Goal: Task Accomplishment & Management: Manage account settings

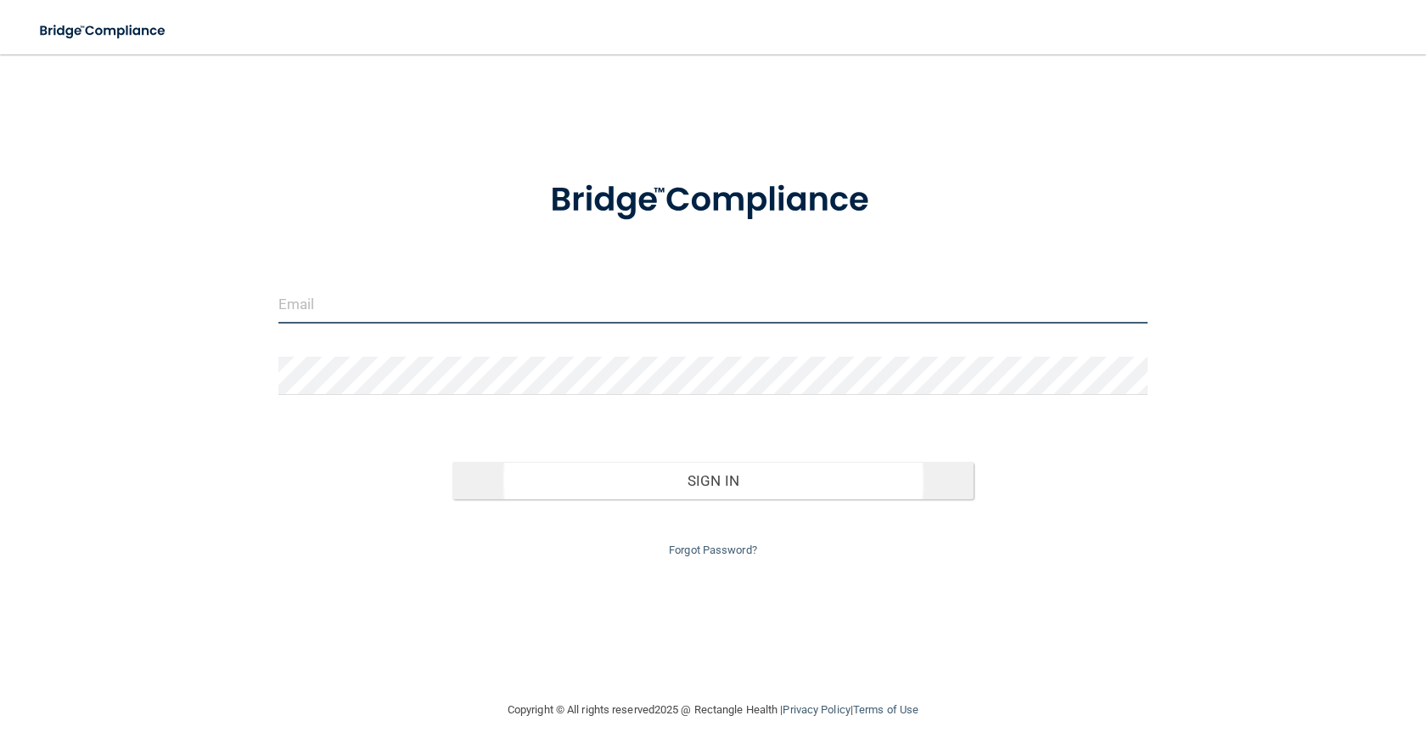
type input "[EMAIL_ADDRESS][DOMAIN_NAME]"
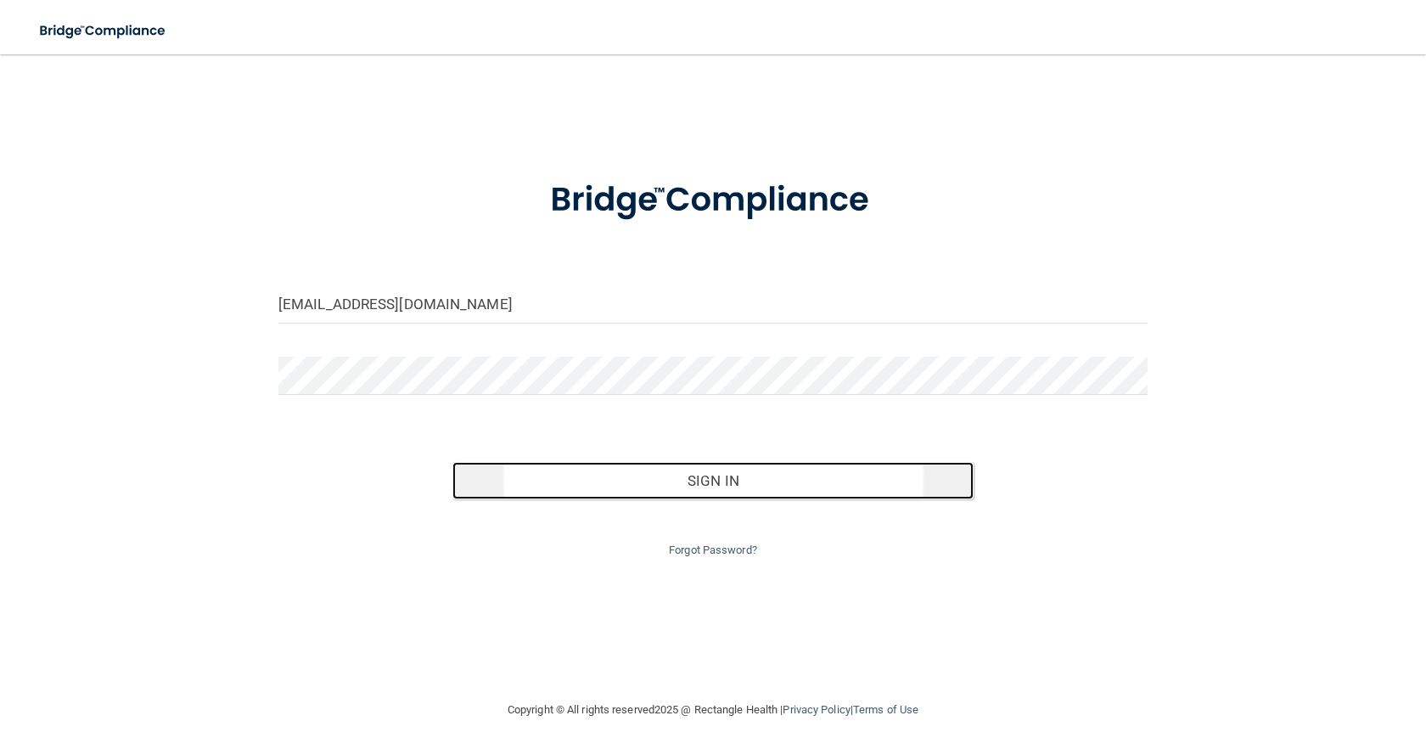
click at [705, 472] on button "Sign In" at bounding box center [712, 480] width 521 height 37
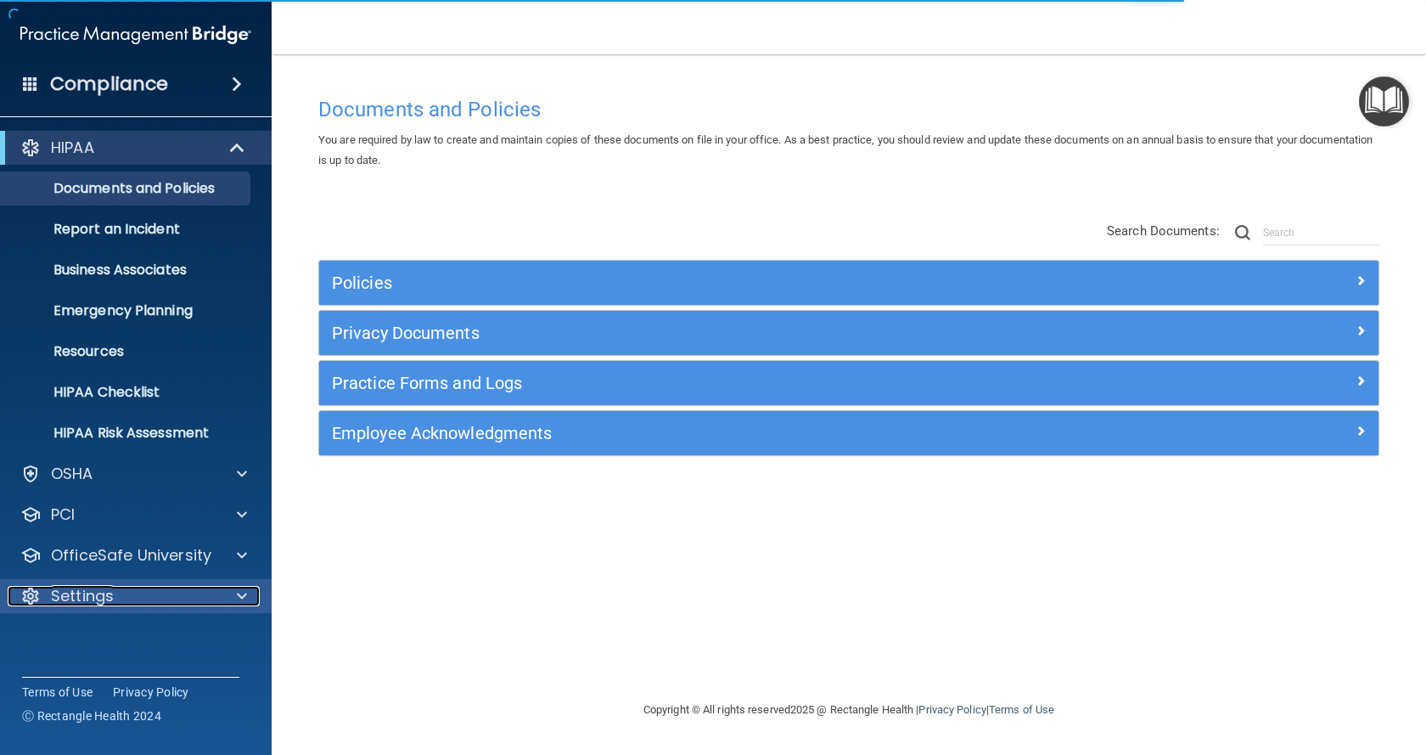
click at [113, 595] on p "Settings" at bounding box center [82, 596] width 63 height 20
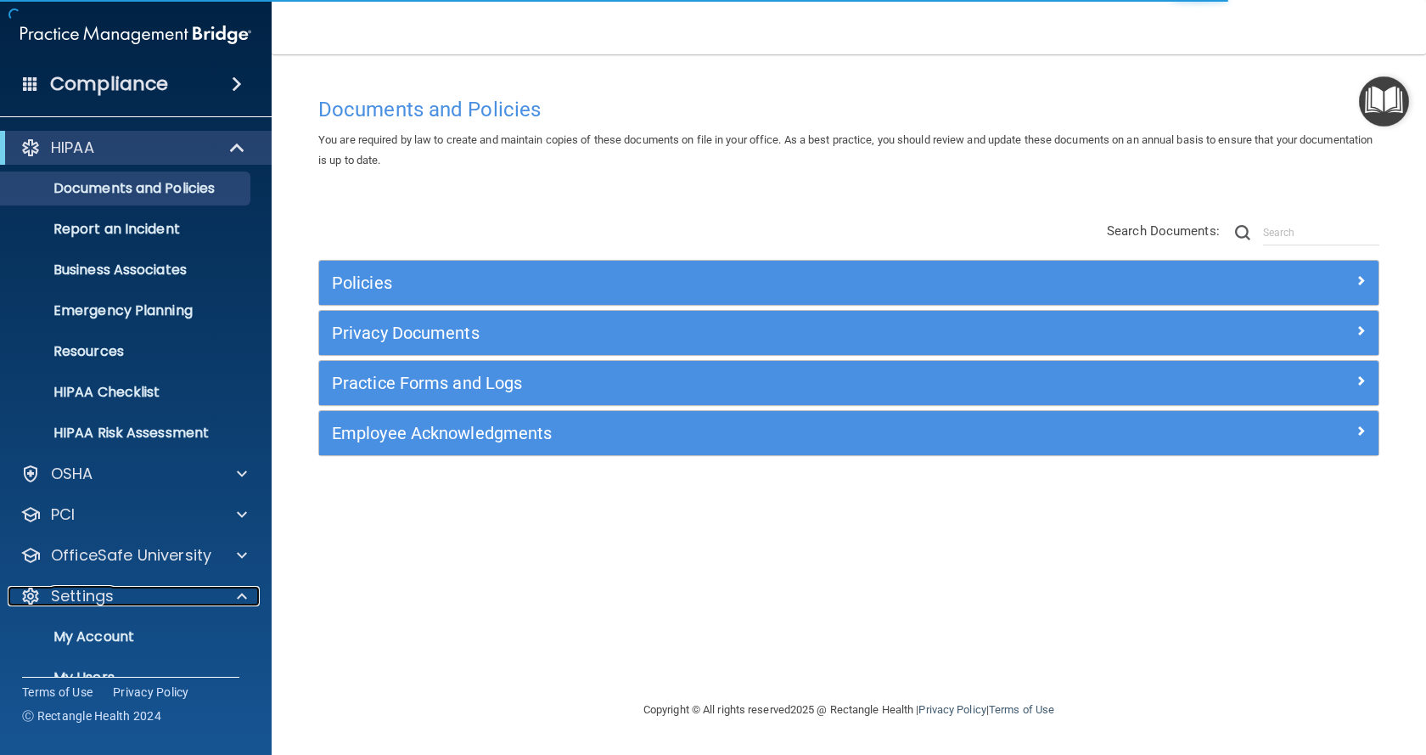
scroll to position [113, 0]
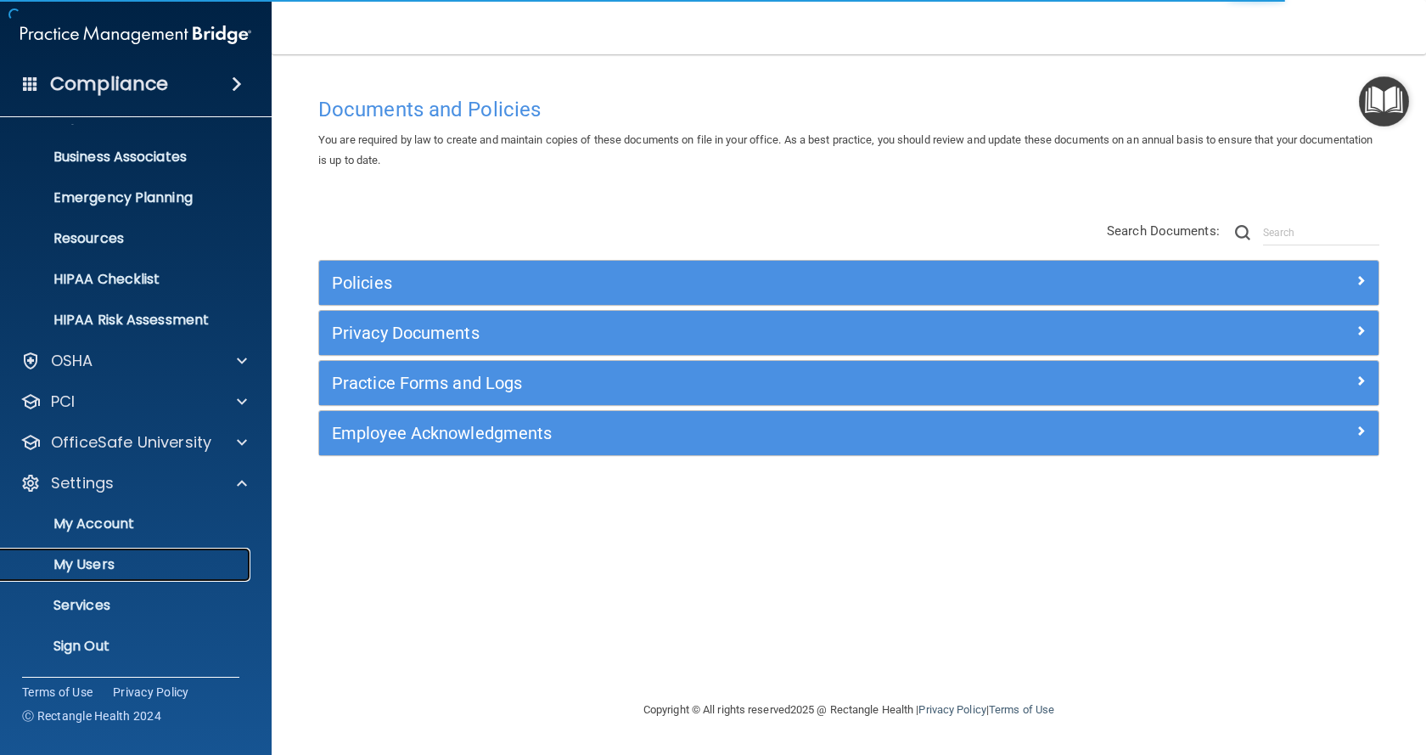
click at [107, 570] on p "My Users" at bounding box center [127, 564] width 232 height 17
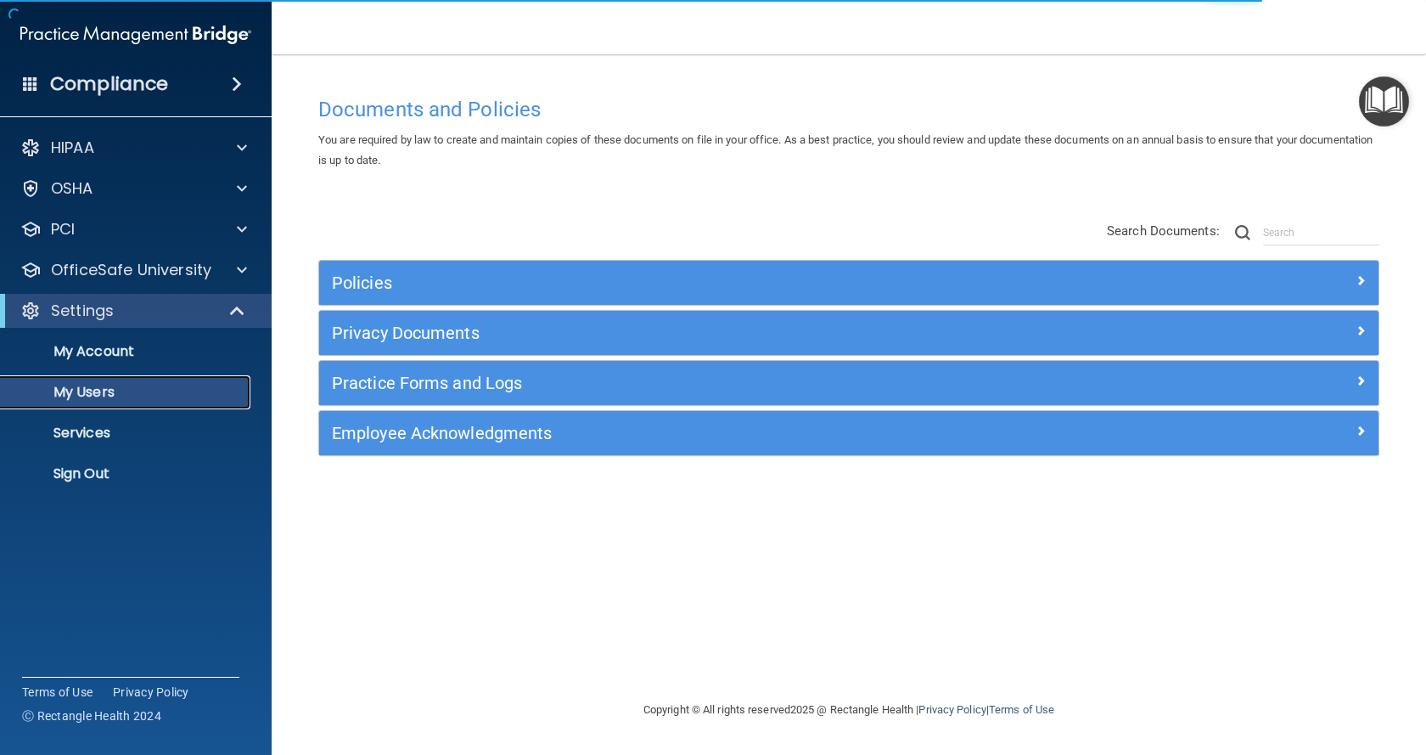
select select "20"
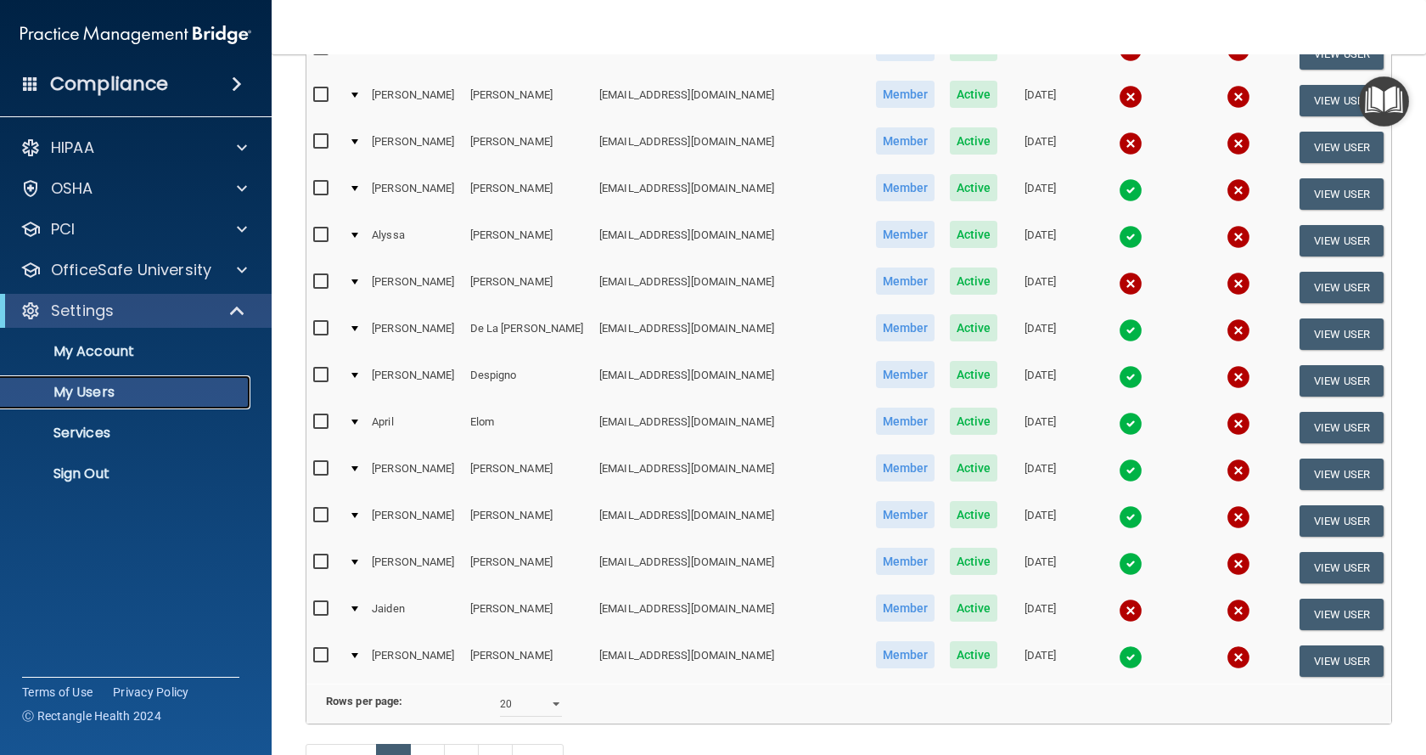
scroll to position [594, 0]
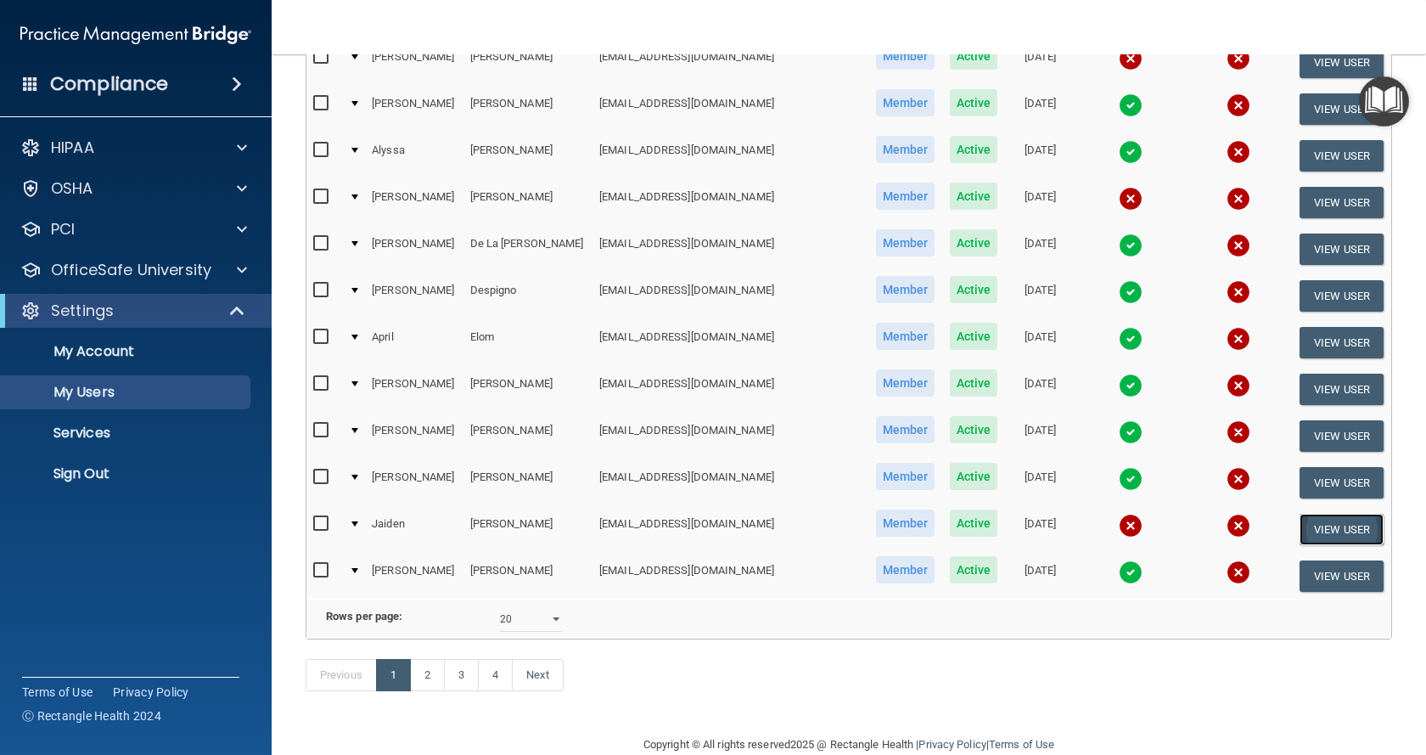
click at [1337, 537] on button "View User" at bounding box center [1342, 529] width 84 height 31
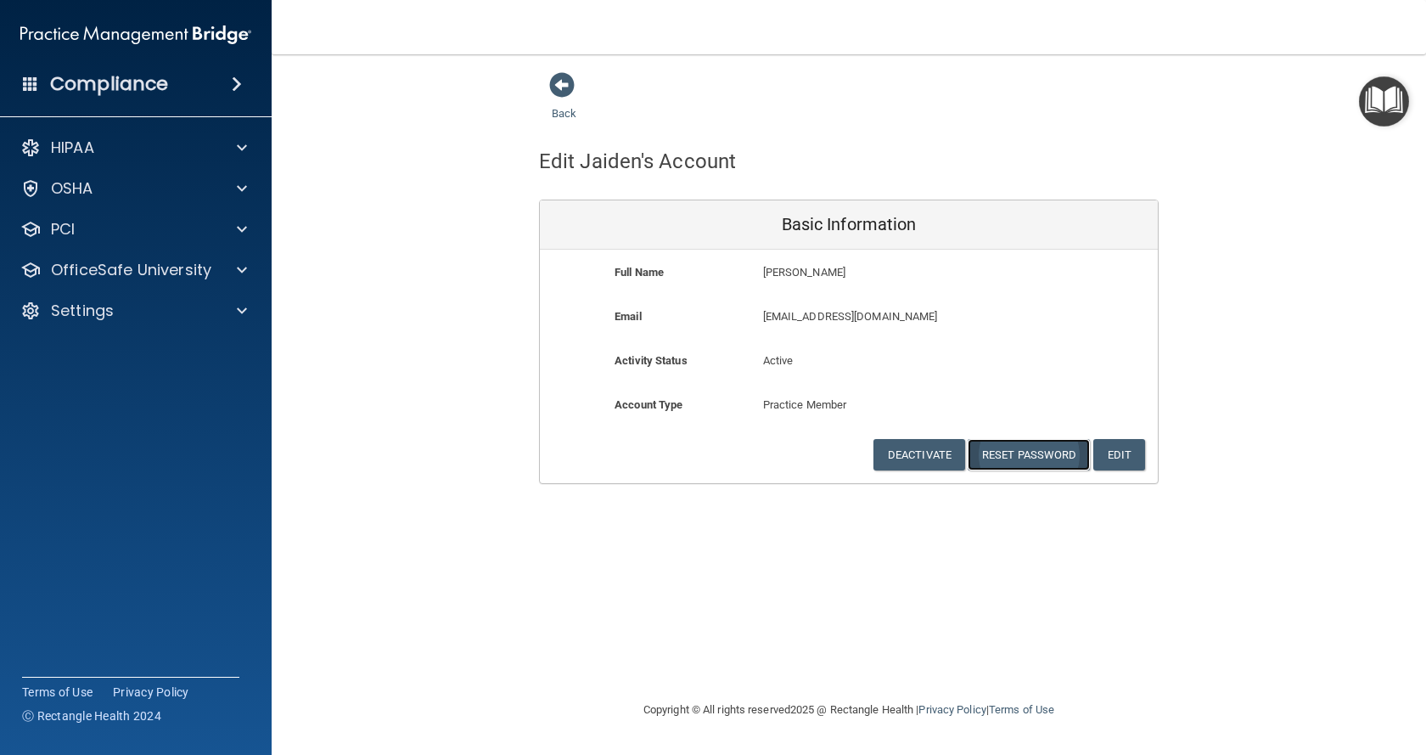
click at [1037, 462] on button "Reset Password" at bounding box center [1029, 454] width 122 height 31
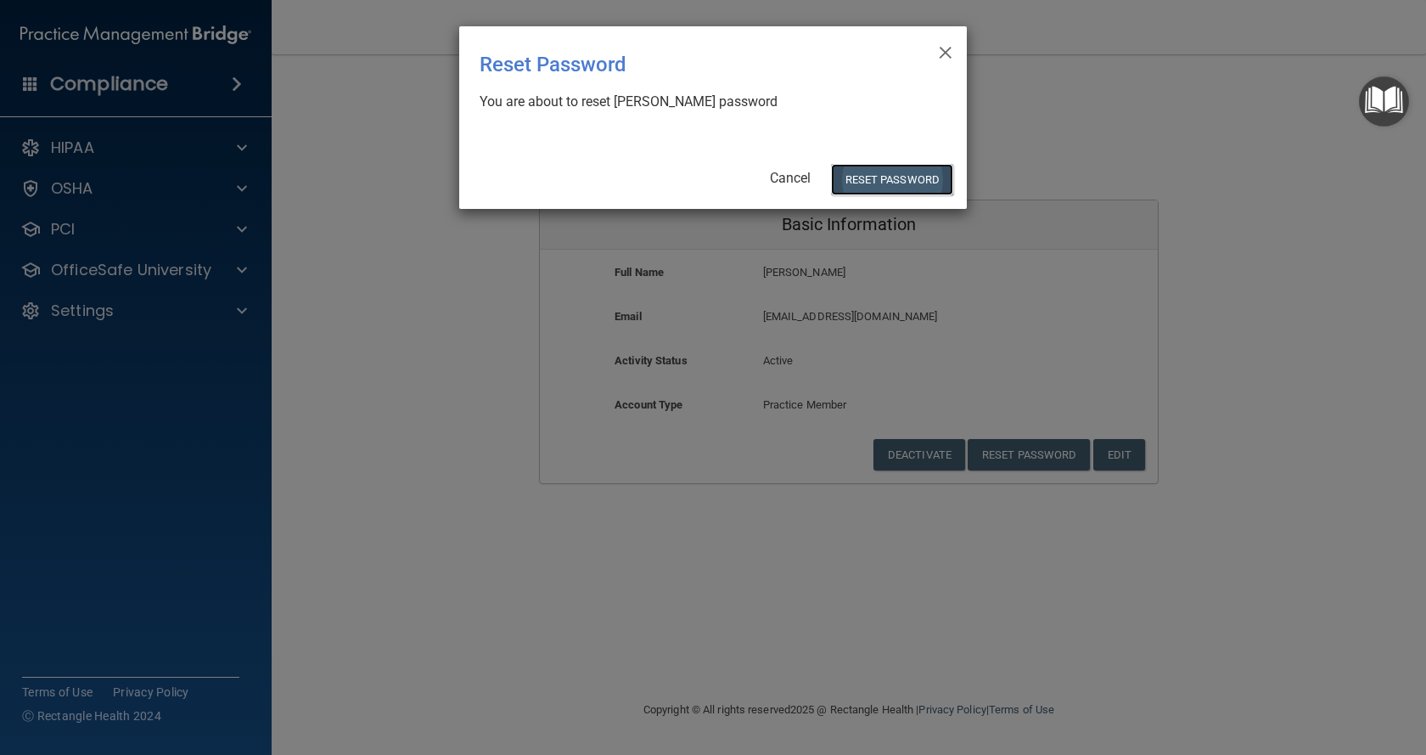
click at [890, 190] on button "Reset Password" at bounding box center [892, 179] width 122 height 31
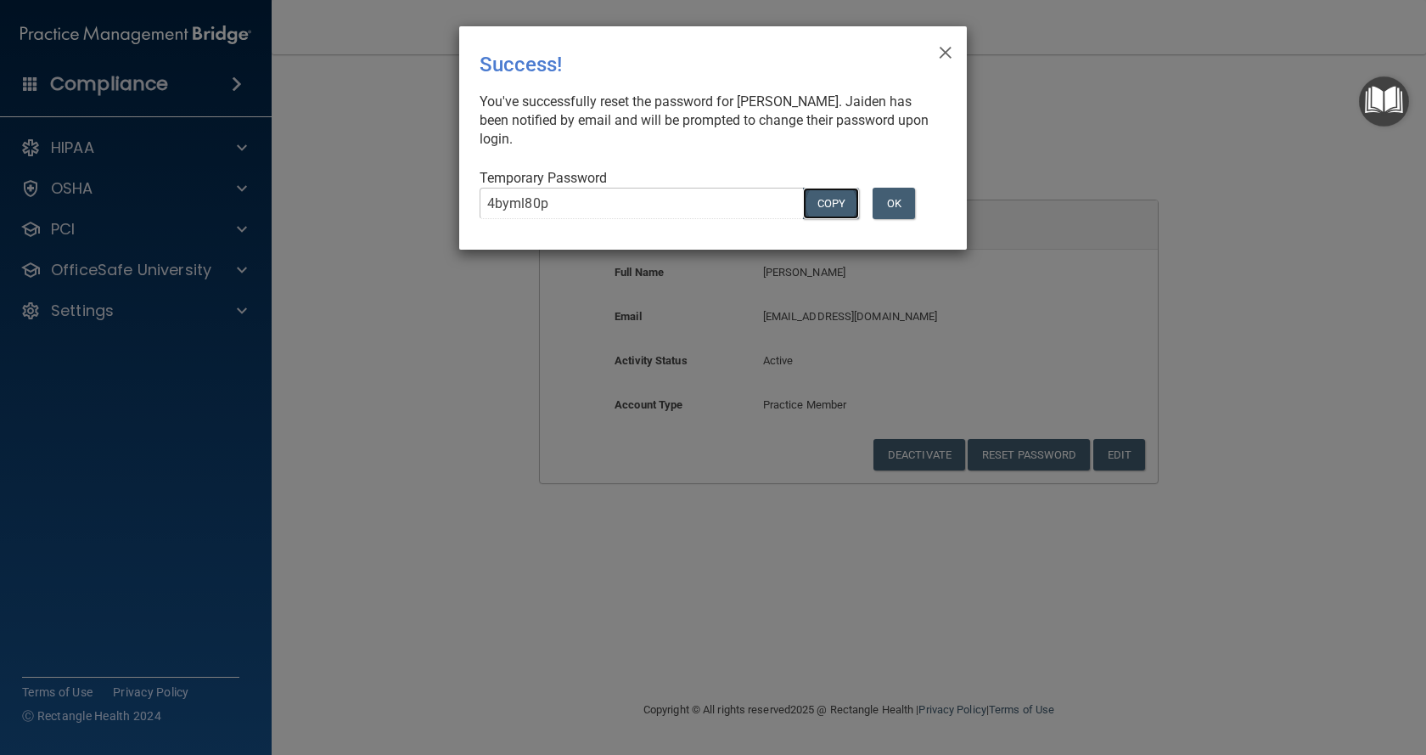
click at [831, 188] on button "COPY" at bounding box center [831, 203] width 56 height 31
click at [899, 189] on button "OK" at bounding box center [894, 203] width 42 height 31
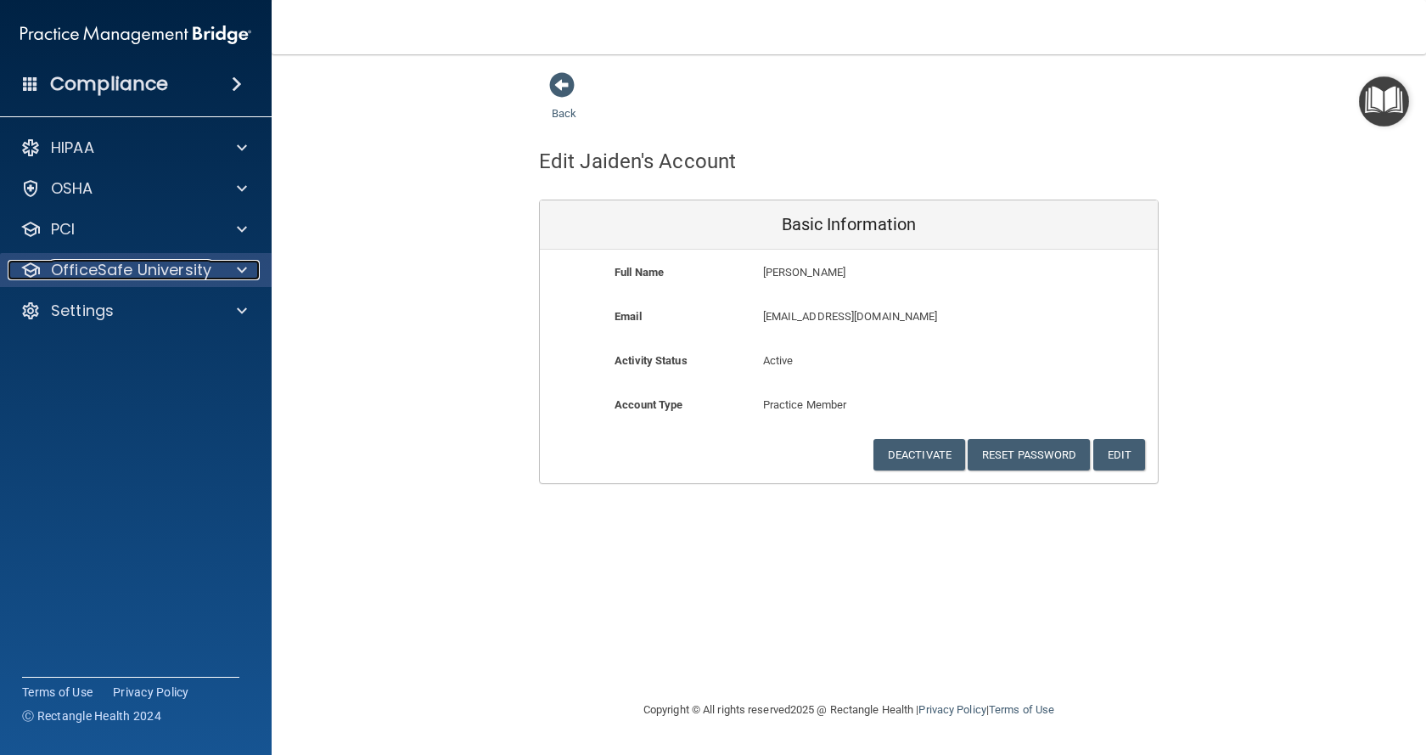
click at [126, 277] on p "OfficeSafe University" at bounding box center [131, 270] width 160 height 20
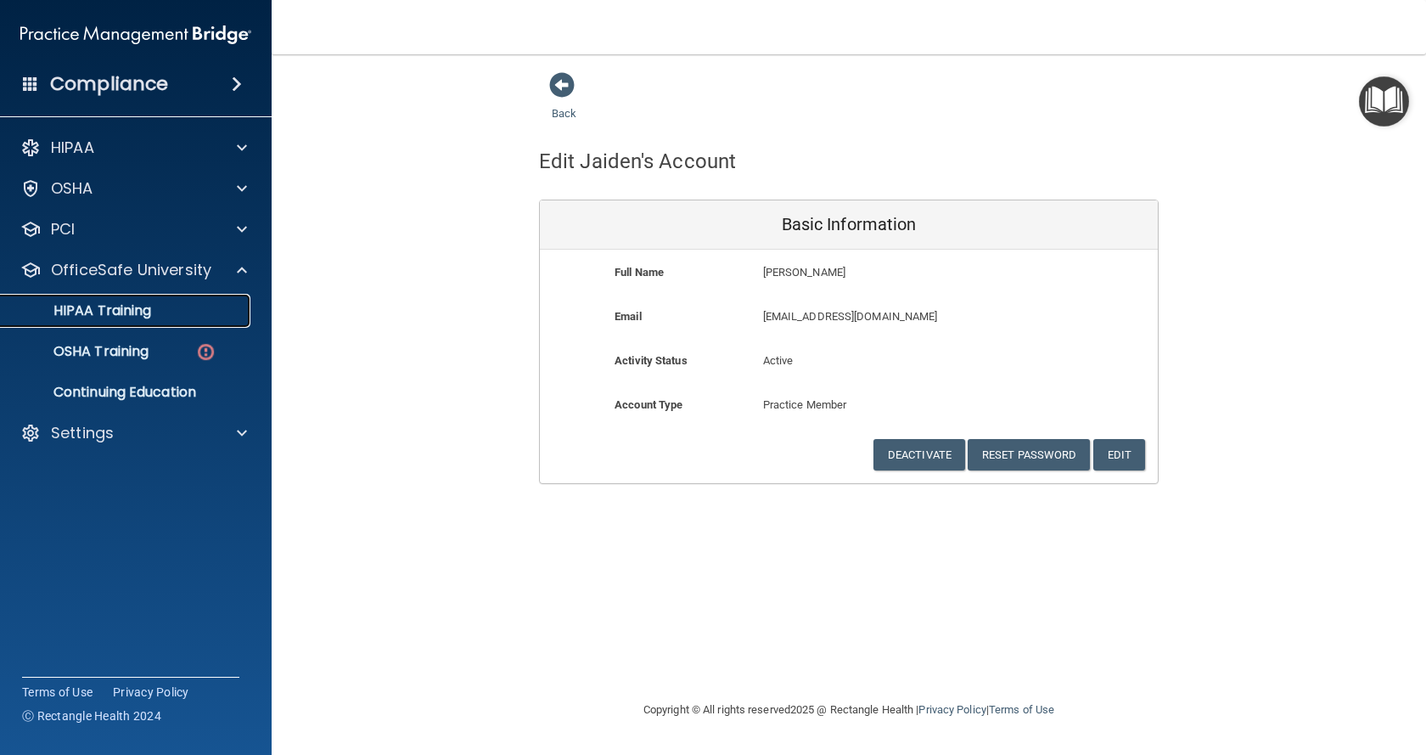
click at [118, 305] on p "HIPAA Training" at bounding box center [81, 310] width 140 height 17
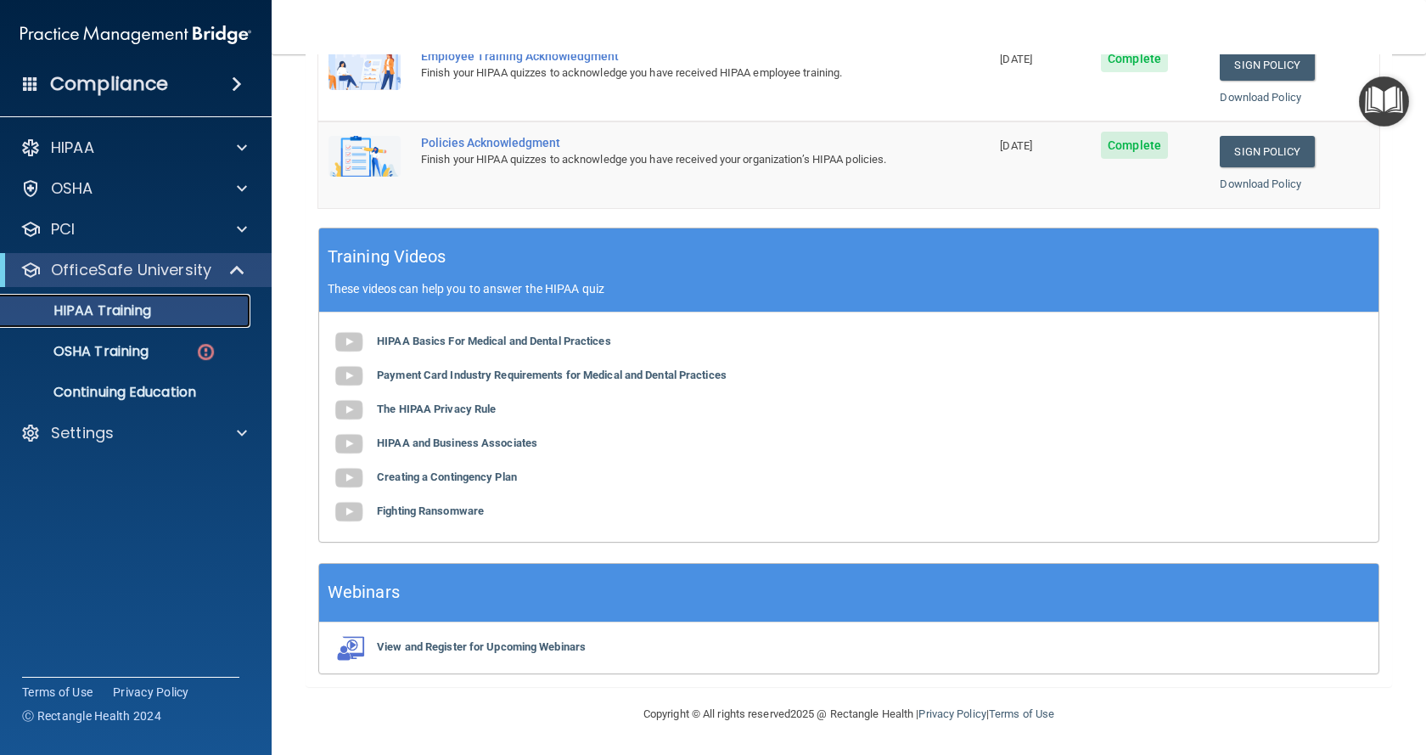
scroll to position [48, 0]
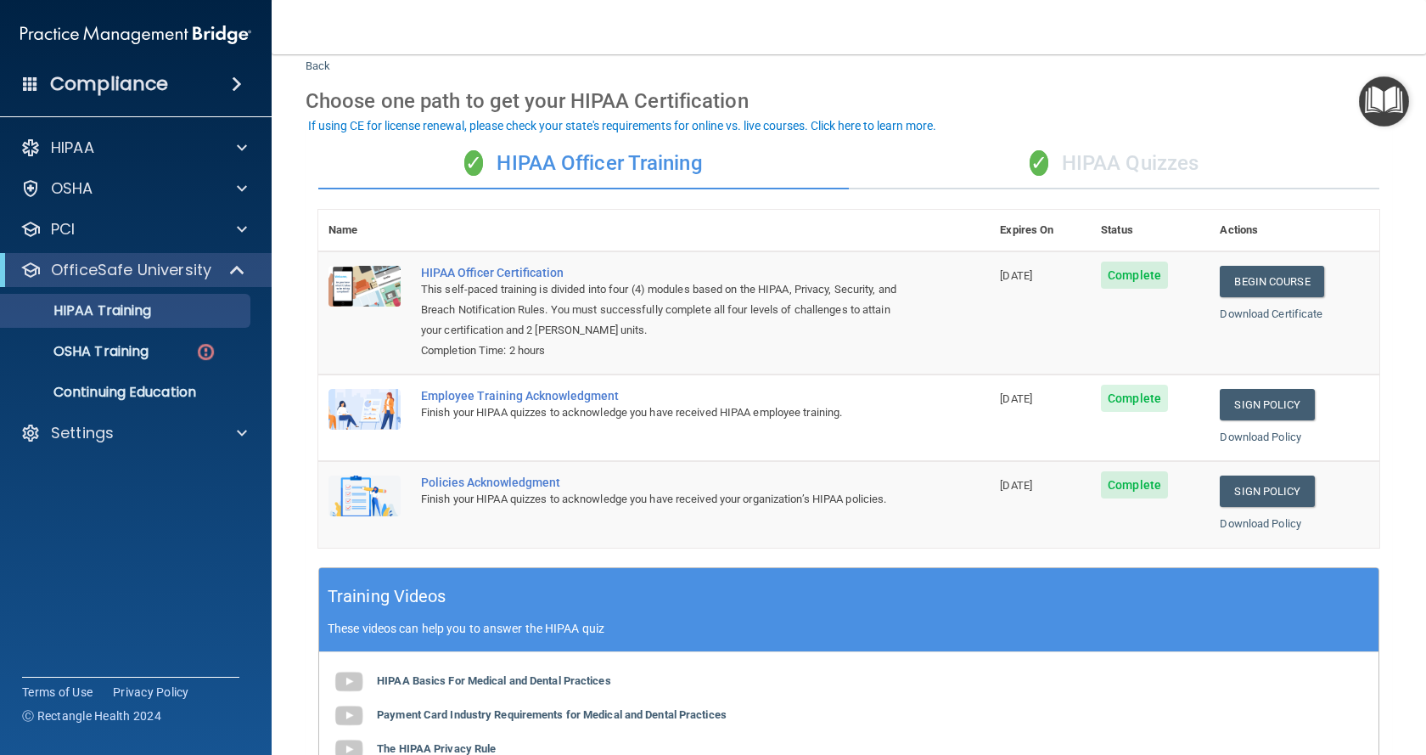
click at [1083, 156] on div "✓ HIPAA Quizzes" at bounding box center [1114, 163] width 531 height 51
